Goal: Navigation & Orientation: Find specific page/section

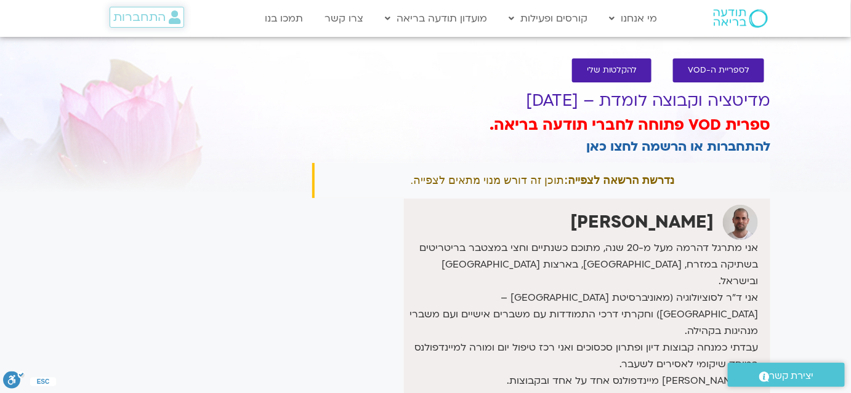
click at [148, 21] on span "התחברות" at bounding box center [139, 17] width 52 height 14
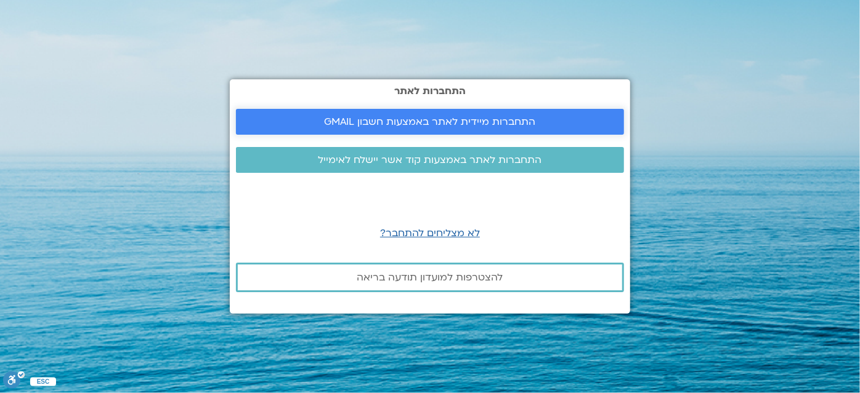
click at [437, 116] on span "התחברות מיידית לאתר באמצעות חשבון GMAIL" at bounding box center [430, 121] width 211 height 11
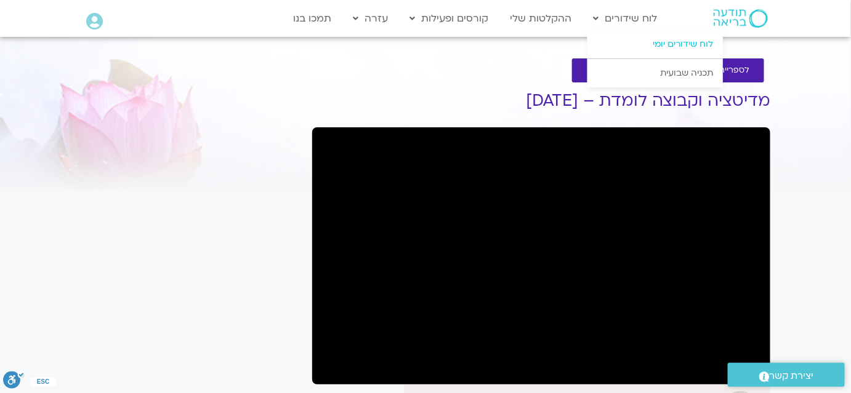
click at [658, 42] on link "לוח שידורים יומי" at bounding box center [654, 44] width 135 height 28
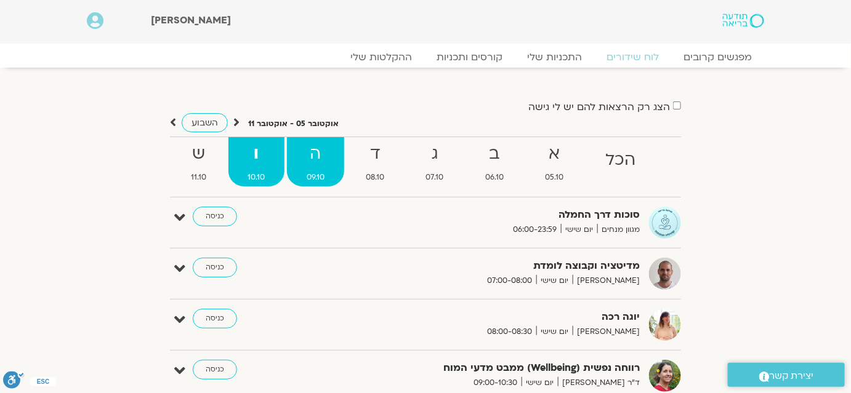
click at [323, 158] on strong "ה" at bounding box center [315, 154] width 57 height 28
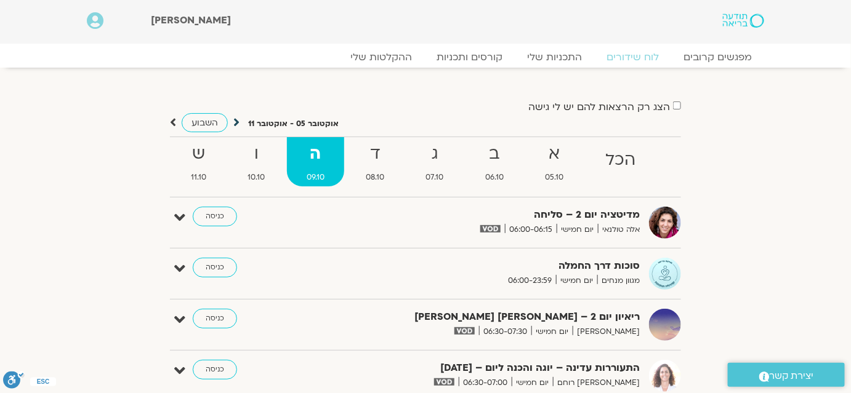
click at [233, 119] on icon at bounding box center [236, 122] width 6 height 12
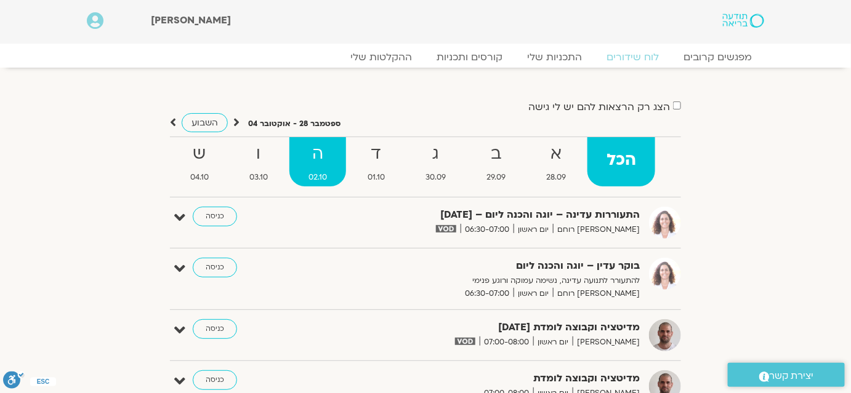
click at [308, 163] on strong "ה" at bounding box center [317, 154] width 57 height 28
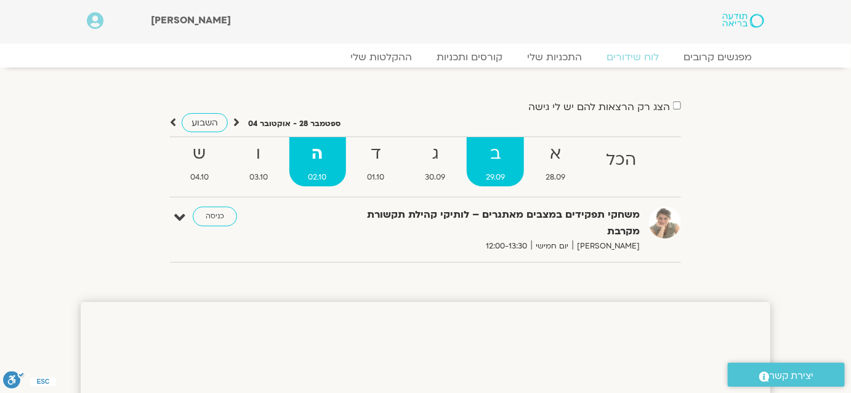
click at [483, 156] on strong "ב" at bounding box center [495, 154] width 57 height 28
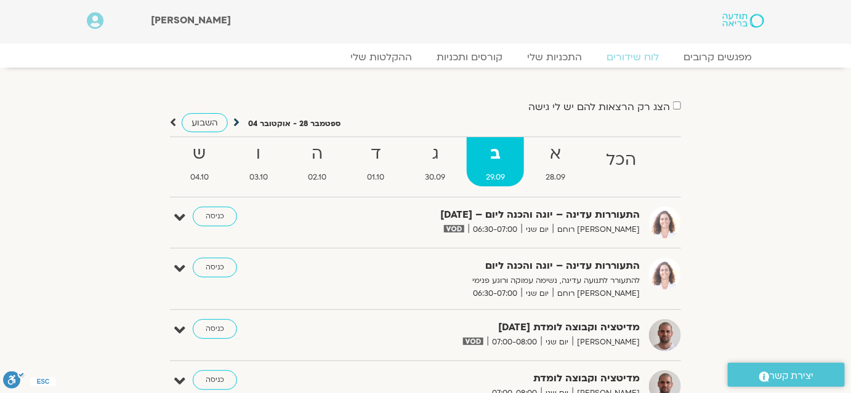
click at [236, 119] on icon at bounding box center [236, 122] width 6 height 12
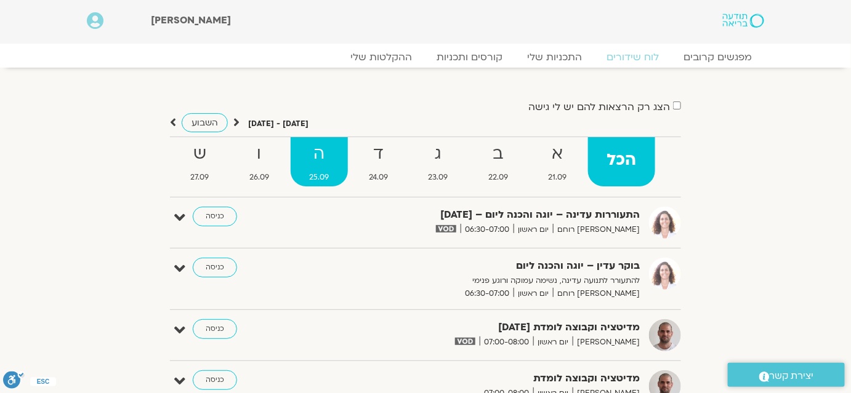
click at [320, 164] on strong "ה" at bounding box center [319, 154] width 57 height 28
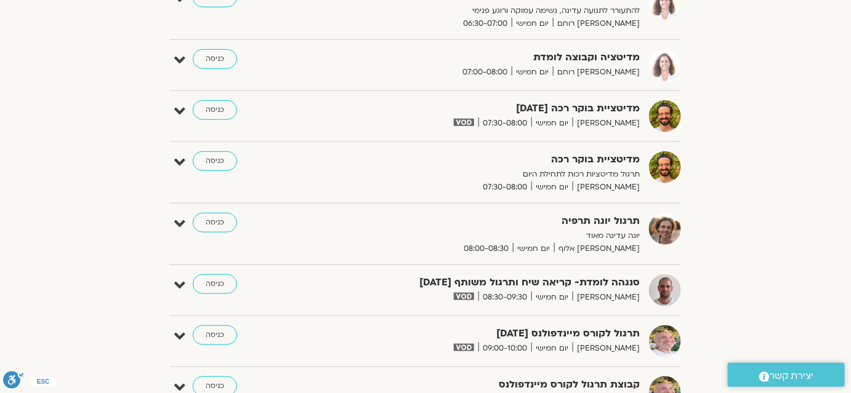
scroll to position [111, 0]
